Goal: Find contact information: Find contact information

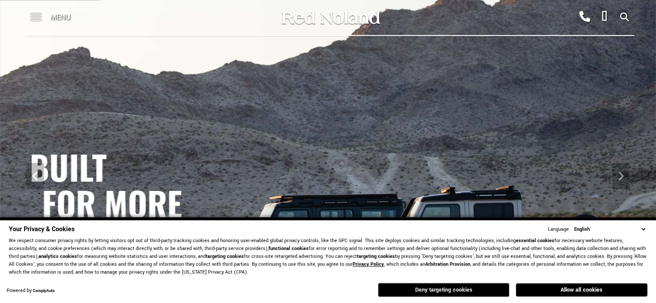
click at [456, 287] on button "Deny targeting cookies" at bounding box center [443, 290] width 131 height 14
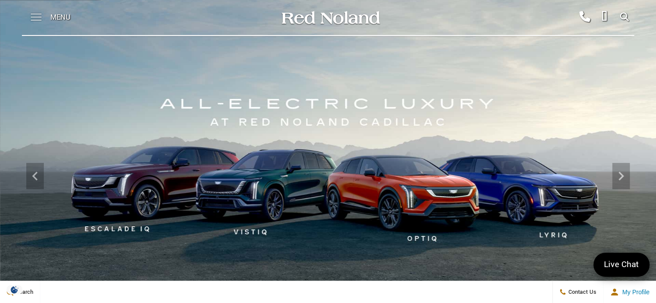
click at [35, 18] on span at bounding box center [36, 17] width 11 height 35
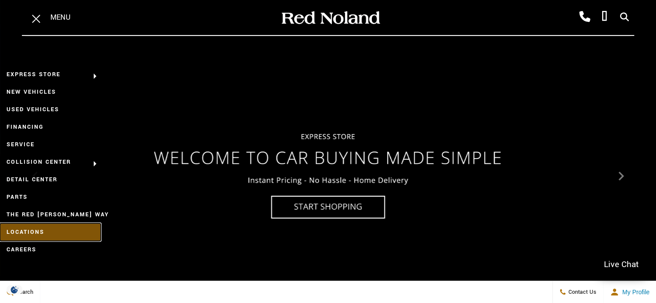
click at [40, 233] on link "Locations" at bounding box center [50, 232] width 101 height 18
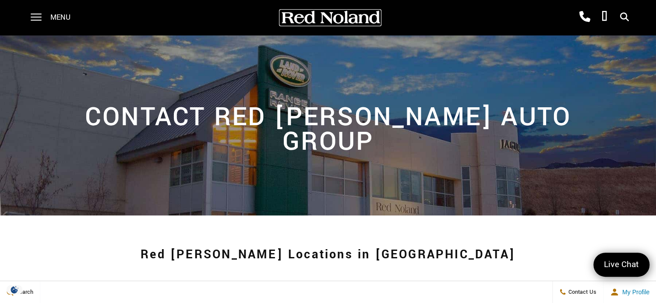
click at [348, 22] on img at bounding box center [330, 17] width 101 height 15
